Goal: Obtain resource: Obtain resource

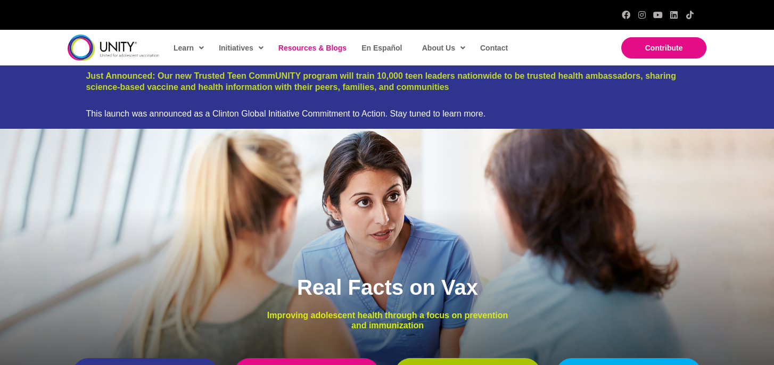
click at [324, 52] on link "Resources & Blogs" at bounding box center [312, 48] width 78 height 24
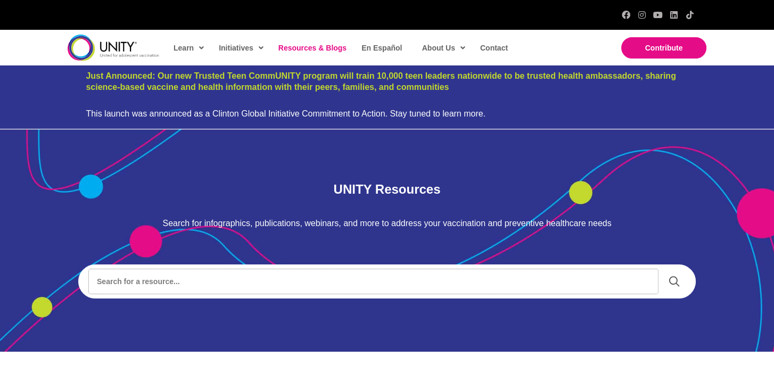
click at [145, 285] on input "Search input" at bounding box center [373, 281] width 569 height 24
type input "vaccine clinic template"
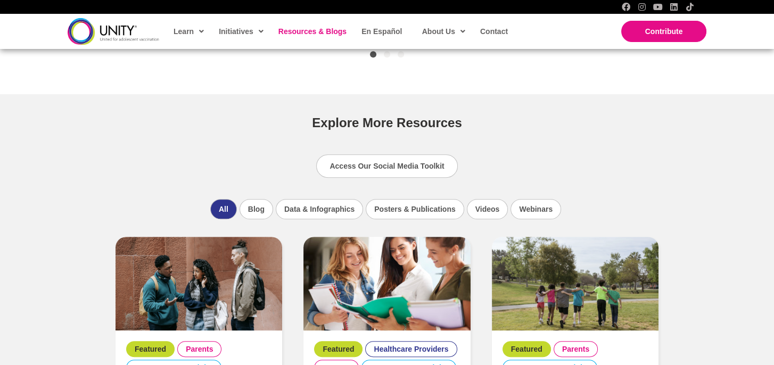
scroll to position [639, 0]
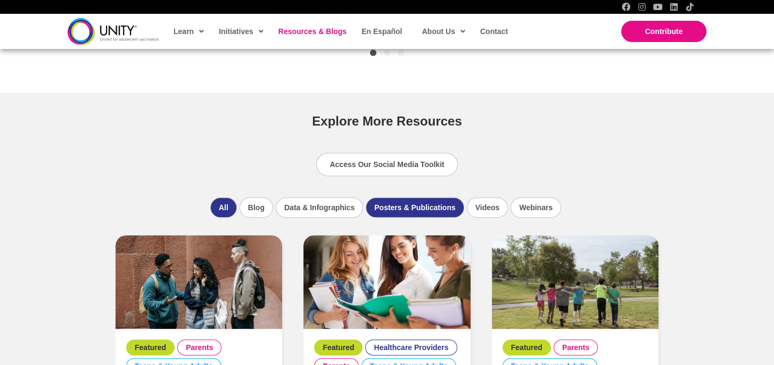
click at [398, 202] on li "Posters & Publications" at bounding box center [415, 207] width 98 height 20
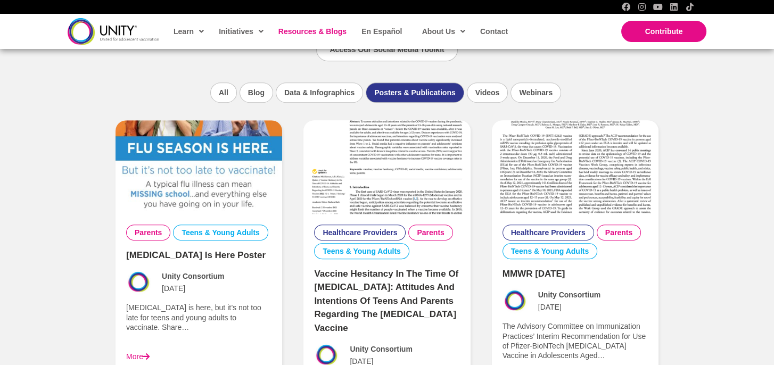
scroll to position [839, 0]
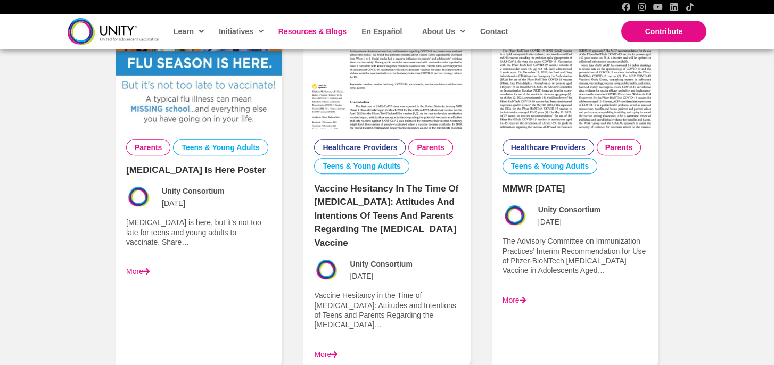
click at [143, 268] on link "More" at bounding box center [137, 271] width 23 height 9
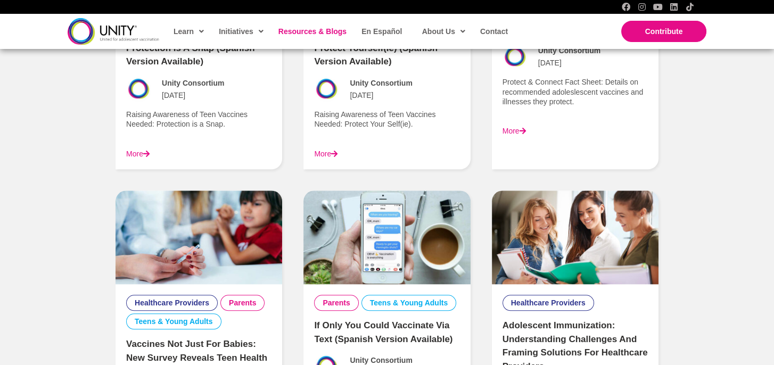
scroll to position [1619, 0]
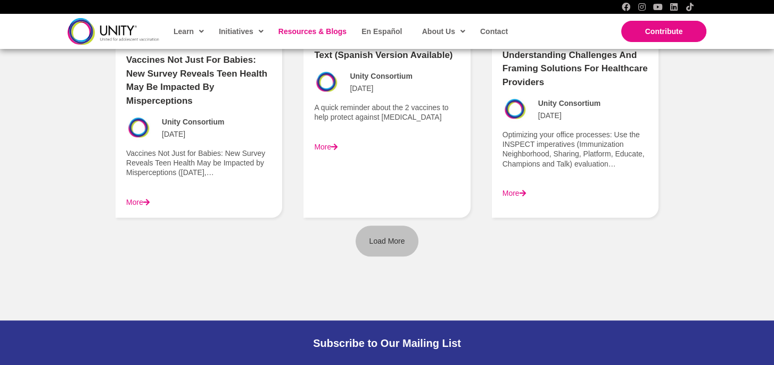
click at [393, 237] on span "Load More" at bounding box center [387, 241] width 36 height 9
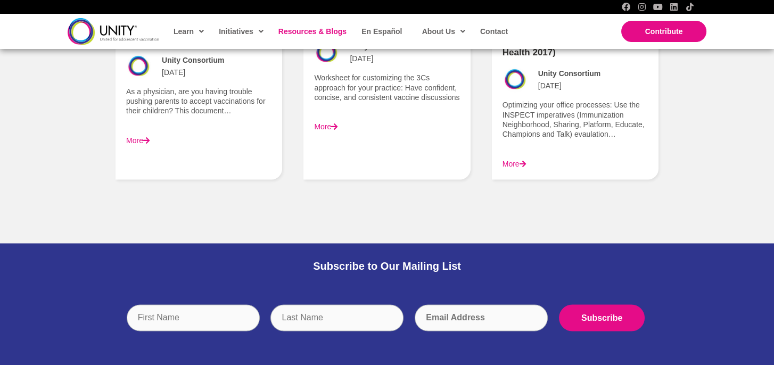
scroll to position [1974, 0]
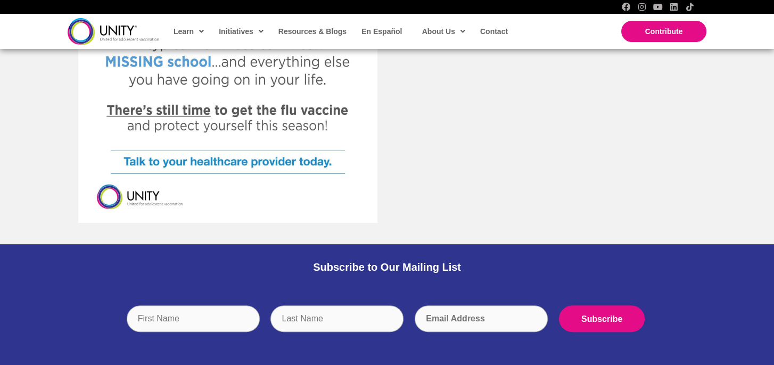
scroll to position [71, 0]
